Goal: Navigation & Orientation: Go to known website

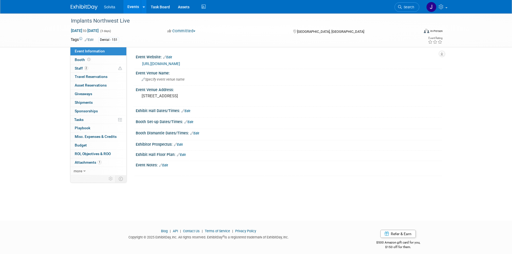
click at [80, 7] on img at bounding box center [84, 7] width 27 height 5
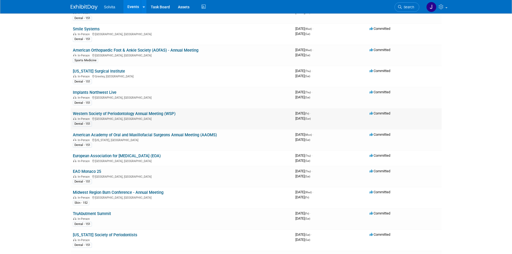
scroll to position [107, 0]
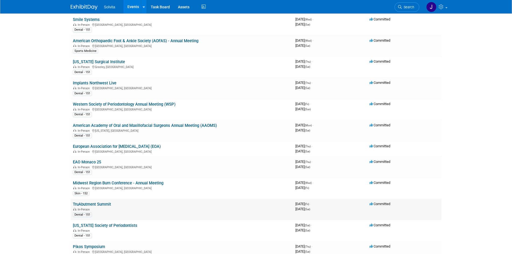
click at [90, 204] on link "TruAbutment Summit" at bounding box center [92, 204] width 38 height 5
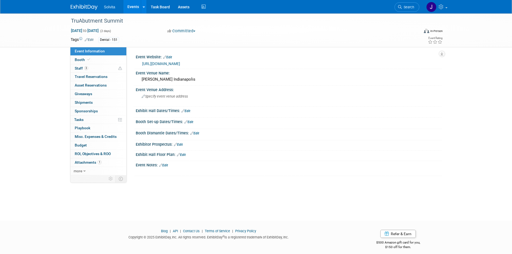
click at [180, 62] on link "https://web.cvent.com/event/5c8bc5bc-4224-4d76-b179-e493ca00935a/summary" at bounding box center [161, 64] width 38 height 4
